Goal: Go to known website: Access a specific website the user already knows

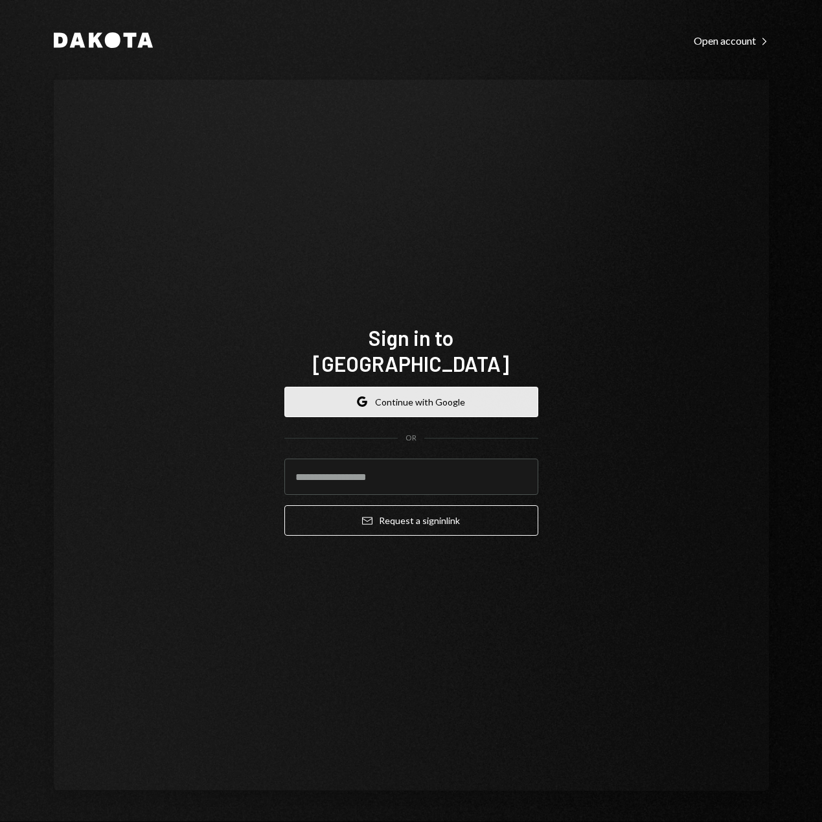
click at [394, 387] on button "Google Continue with Google" at bounding box center [411, 402] width 254 height 30
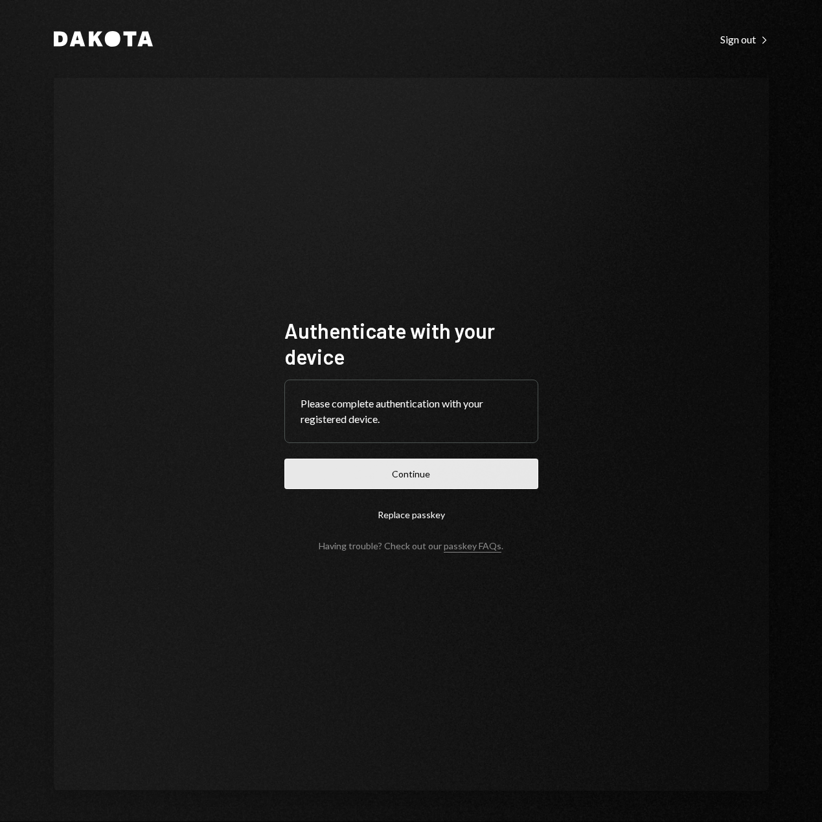
click at [391, 479] on button "Continue" at bounding box center [411, 473] width 254 height 30
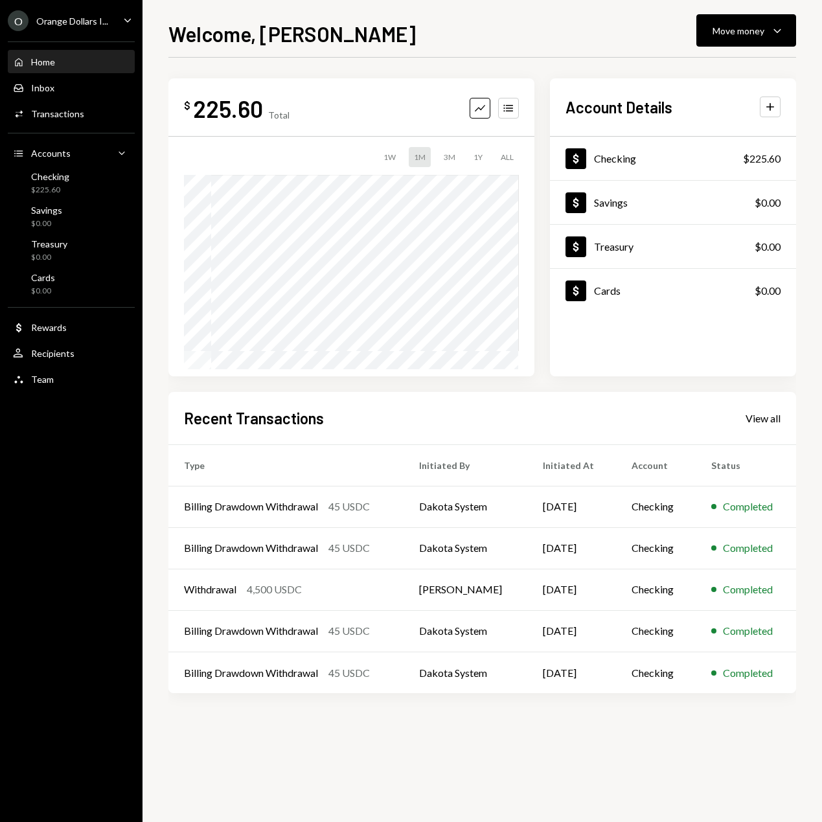
click at [124, 23] on icon "Caret Down" at bounding box center [127, 20] width 14 height 14
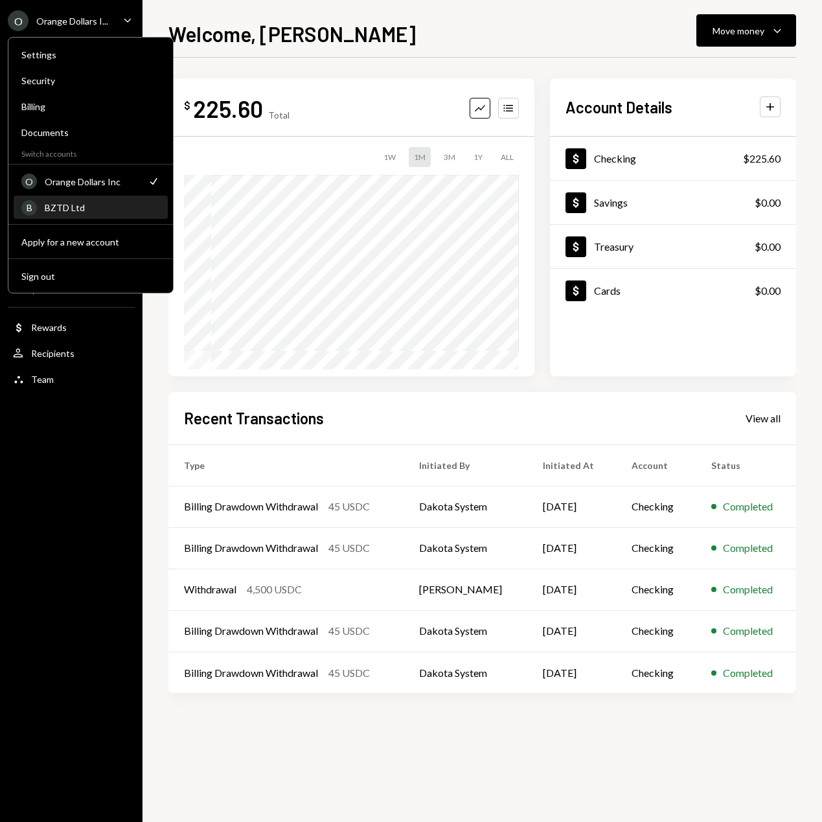
click at [67, 212] on div "BZTD Ltd" at bounding box center [102, 207] width 115 height 11
